Goal: Task Accomplishment & Management: Manage account settings

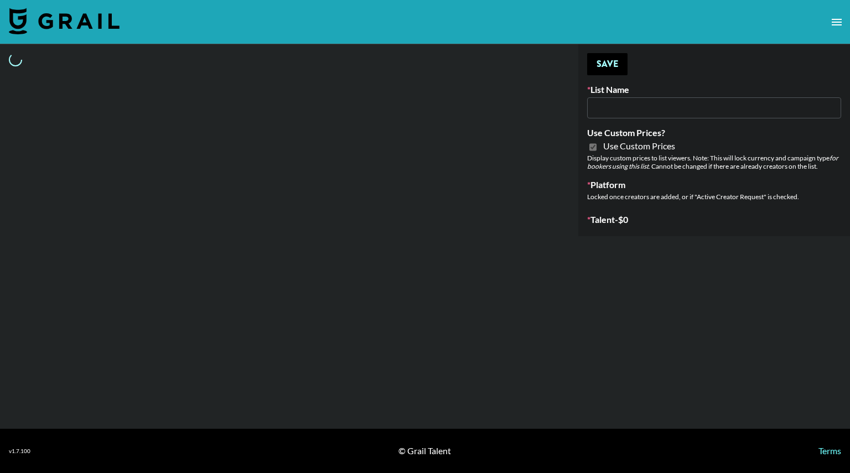
type input "Dietary Supp Brand"
checkbox input "true"
select select "Brand"
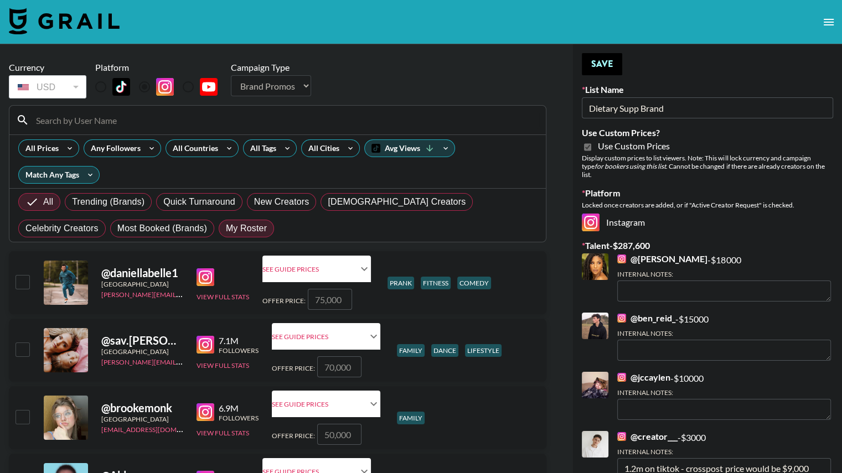
click at [226, 225] on span "My Roster" at bounding box center [246, 228] width 41 height 13
click at [226, 229] on input "My Roster" at bounding box center [226, 229] width 0 height 0
radio input "true"
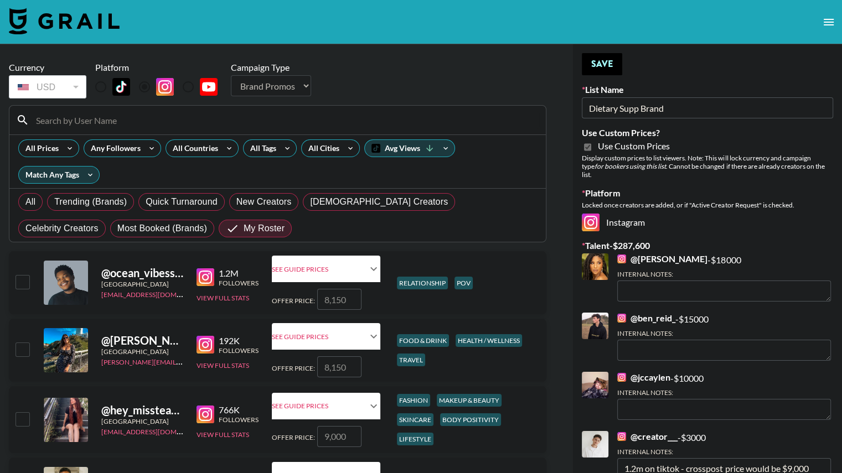
click at [167, 117] on input at bounding box center [284, 120] width 510 height 18
click at [365, 61] on section "Currency USD USD ​ Platform Campaign Type Choose Type... Song Promos Brand Prom…" at bounding box center [277, 147] width 537 height 189
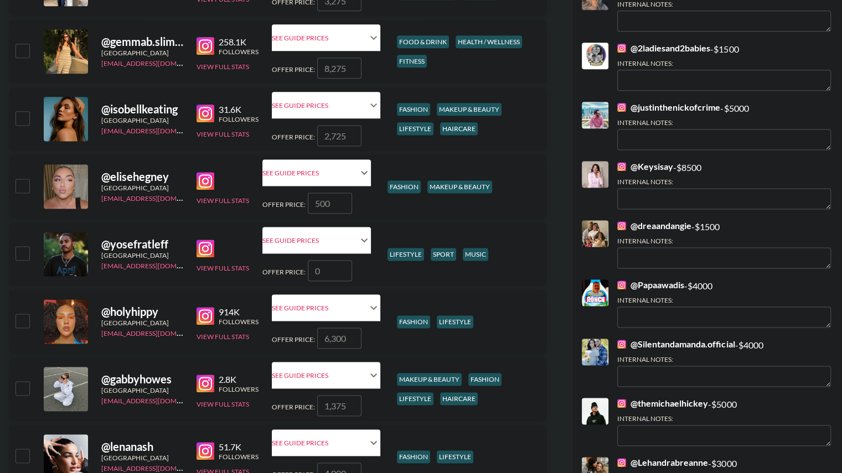
scroll to position [1456, 0]
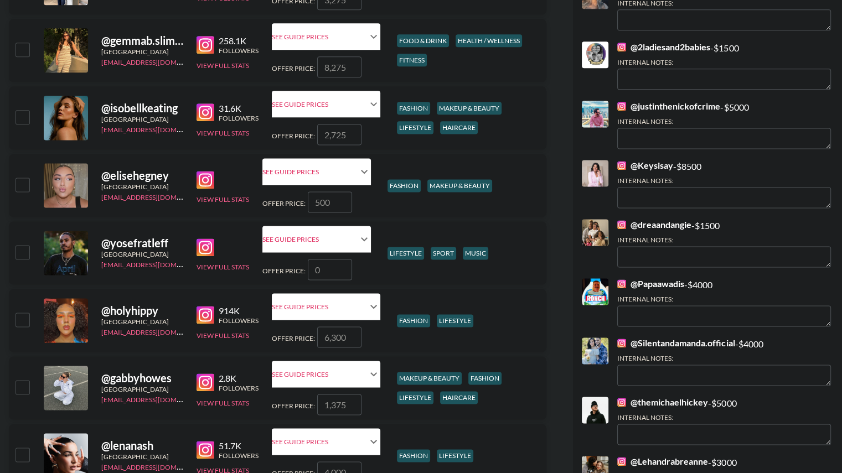
click at [27, 318] on input "checkbox" at bounding box center [21, 319] width 13 height 13
checkbox input "true"
type input "6300"
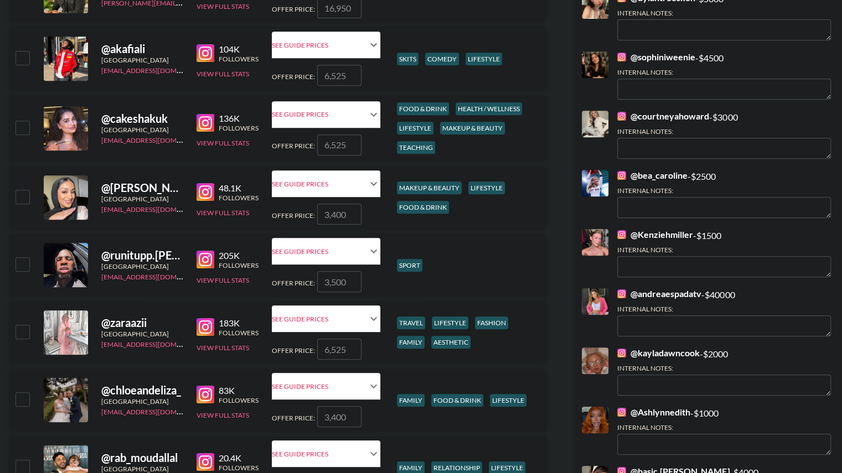
scroll to position [0, 0]
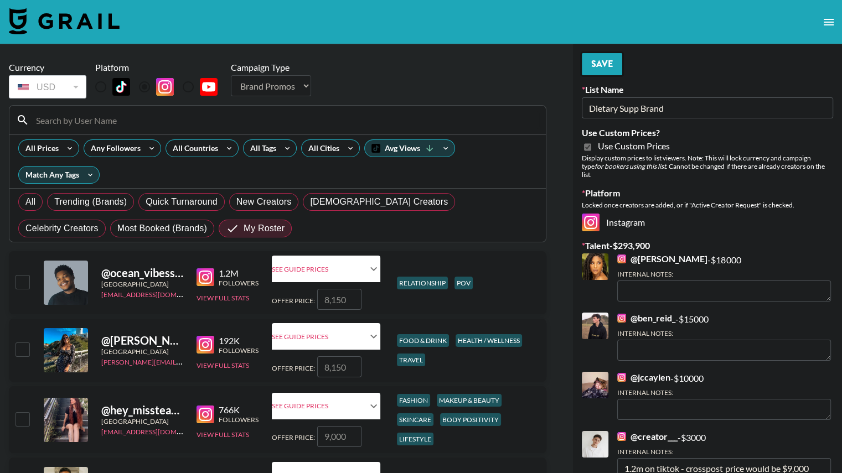
click at [606, 66] on button "Save" at bounding box center [602, 64] width 40 height 22
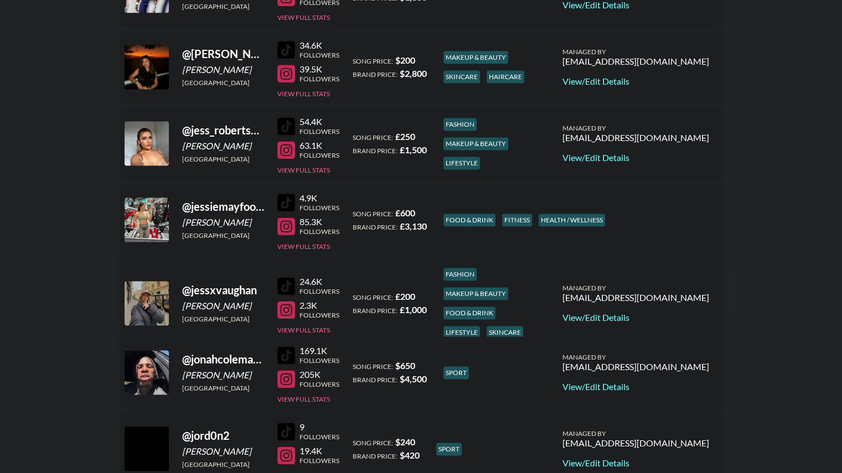
scroll to position [1508, 0]
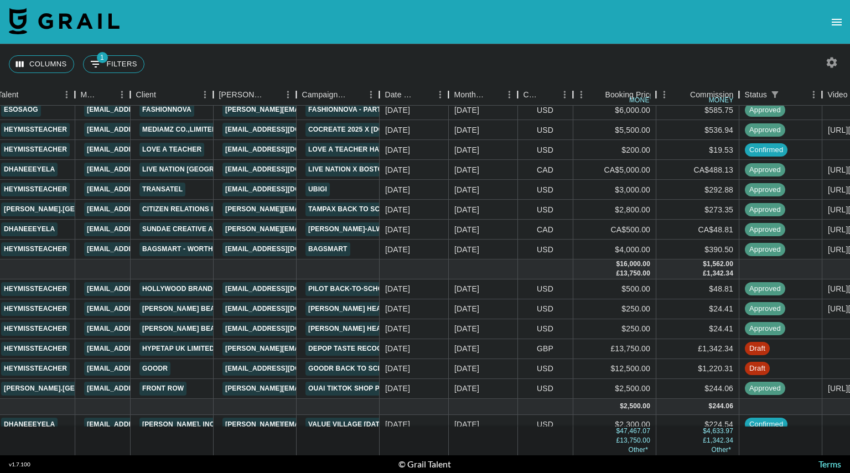
scroll to position [200, 237]
